Goal: Check status

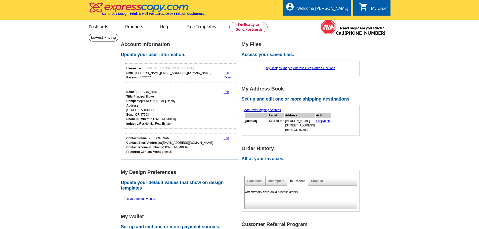
click at [324, 182] on div "Shipped" at bounding box center [318, 181] width 18 height 10
click at [318, 183] on link "Shipped" at bounding box center [317, 181] width 12 height 4
click at [300, 184] on div "In Process" at bounding box center [298, 181] width 21 height 10
click at [420, 171] on main "Account Information Update your user information. Username: [EMAIL_ADDRESS][DOM…" at bounding box center [239, 200] width 479 height 334
click at [326, 177] on div "Shipped" at bounding box center [318, 181] width 18 height 10
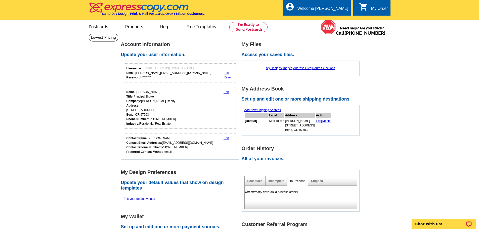
click at [322, 179] on div "Shipped" at bounding box center [318, 181] width 18 height 10
click at [318, 183] on link "Shipped" at bounding box center [317, 181] width 12 height 4
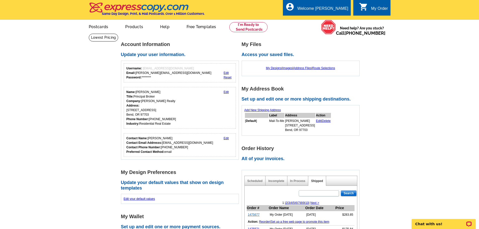
click at [253, 215] on link "1475677" at bounding box center [254, 215] width 12 height 4
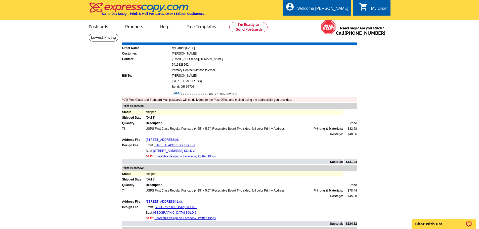
click at [343, 39] on link "Print Invoice" at bounding box center [345, 39] width 26 height 4
